Goal: Use online tool/utility: Use online tool/utility

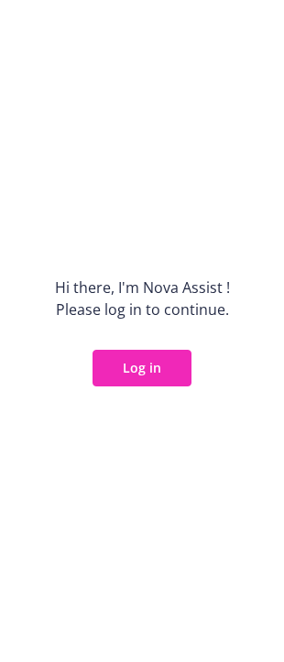
click at [128, 360] on button "Log in" at bounding box center [141, 368] width 99 height 37
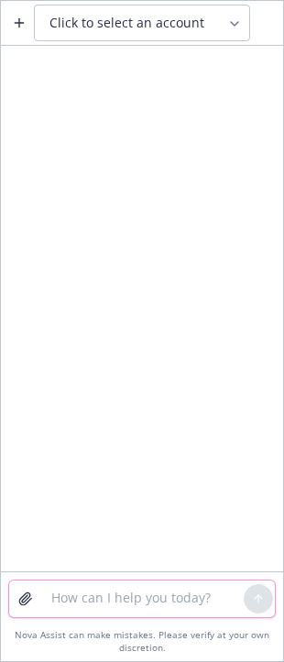
click at [118, 602] on textarea at bounding box center [141, 598] width 203 height 37
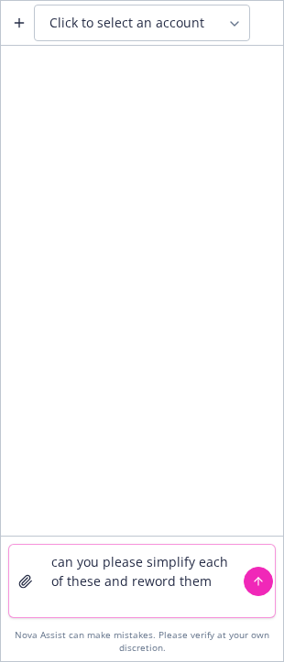
paste textarea "Help keep you comfortable and safe at home and help you afford quality care out…"
type textarea "can you please simplify each of these and reword them Help keep you comfortable…"
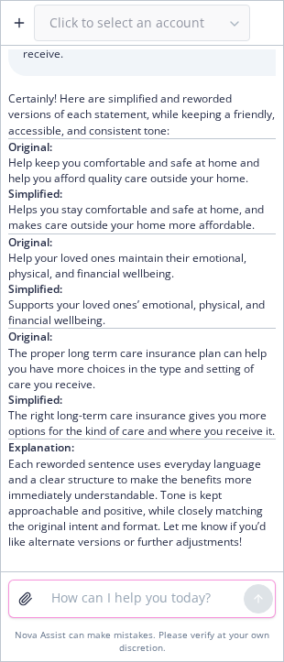
scroll to position [198, 0]
click at [84, 602] on textarea at bounding box center [141, 598] width 203 height 37
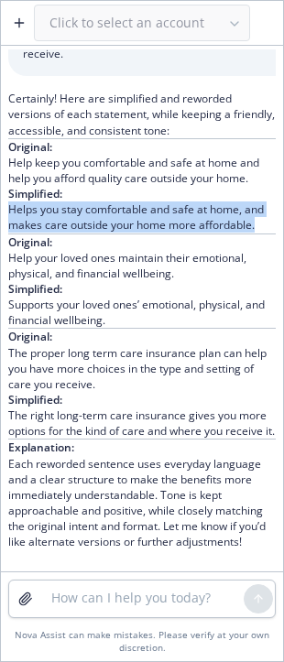
drag, startPoint x: 8, startPoint y: 162, endPoint x: 101, endPoint y: 194, distance: 97.9
click at [101, 194] on p "Simplified: Helps you stay comfortable and safe at home, and makes care outside…" at bounding box center [141, 209] width 267 height 47
copy p "Helps you stay comfortable and safe at home, and makes care outside your home m…"
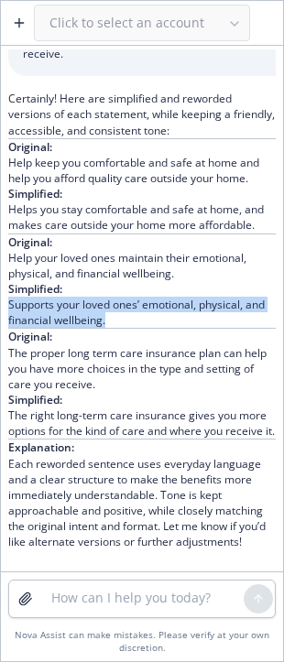
drag, startPoint x: 100, startPoint y: 287, endPoint x: -28, endPoint y: 280, distance: 128.4
click at [0, 280] on html "Click to select an account can you please simplify each of these and reword the…" at bounding box center [142, 331] width 284 height 662
copy p "Supports your loved ones’ emotional, physical, and financial wellbeing."
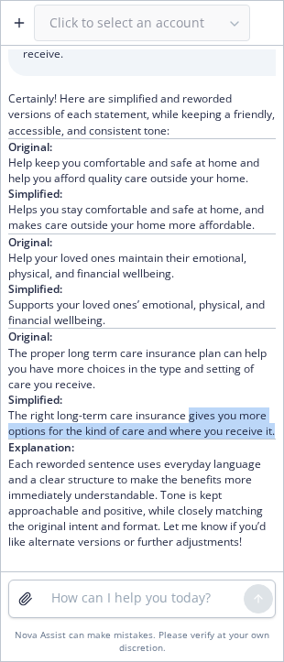
drag, startPoint x: 189, startPoint y: 381, endPoint x: 195, endPoint y: 416, distance: 35.4
click at [195, 416] on p "Simplified: The right long-term care insurance gives you more options for the k…" at bounding box center [141, 415] width 267 height 47
copy p "gives you more options for the kind of care and where you receive it."
